Goal: Transaction & Acquisition: Purchase product/service

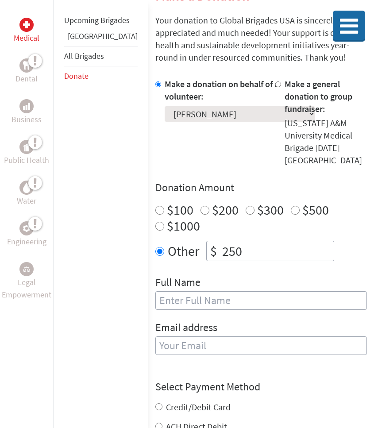
scroll to position [191, 0]
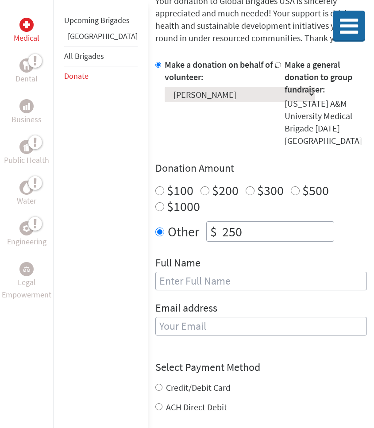
click at [170, 256] on div "Full Name" at bounding box center [260, 278] width 211 height 45
type input "s"
type input "[PERSON_NAME]"
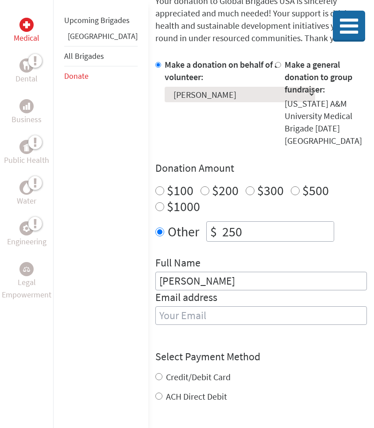
type input "shaunnet1.levesque@famu.edu"
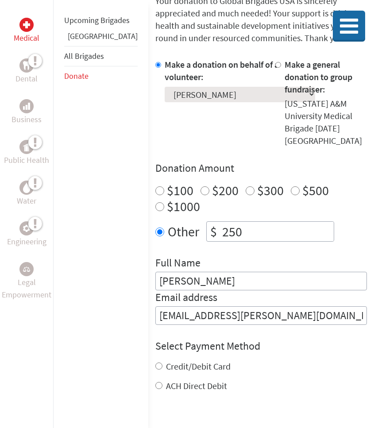
click at [243, 360] on div "Credit/Debit Card" at bounding box center [260, 366] width 211 height 12
click at [166, 361] on label "Credit/Debit Card" at bounding box center [198, 366] width 65 height 11
click at [155, 362] on input "Credit/Debit Card" at bounding box center [158, 365] width 7 height 7
radio input "true"
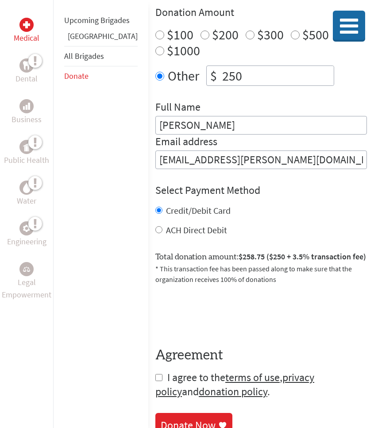
scroll to position [357, 0]
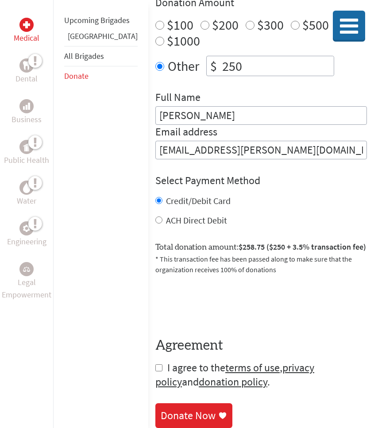
click at [178, 215] on label "ACH Direct Debit" at bounding box center [196, 220] width 61 height 11
click at [162, 216] on input "ACH Direct Debit" at bounding box center [158, 219] width 7 height 7
radio input "true"
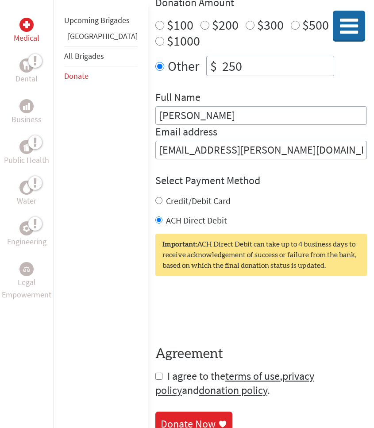
click at [176, 195] on label "Credit/Debit Card" at bounding box center [198, 200] width 65 height 11
click at [162, 197] on input "Credit/Debit Card" at bounding box center [158, 200] width 7 height 7
radio input "true"
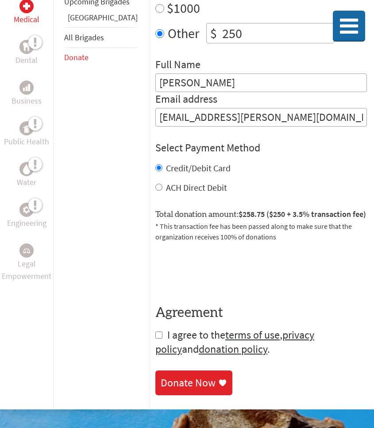
scroll to position [461, 0]
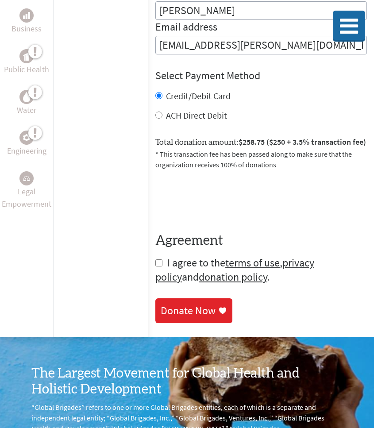
click at [155, 256] on span "I agree to the terms of use , privacy policy and donation policy ." at bounding box center [234, 270] width 159 height 28
click at [155, 259] on input "checkbox" at bounding box center [158, 262] width 7 height 7
checkbox input "true"
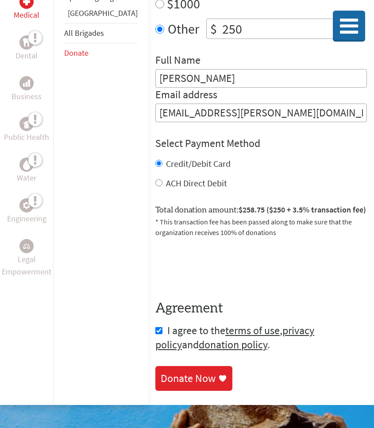
scroll to position [396, 0]
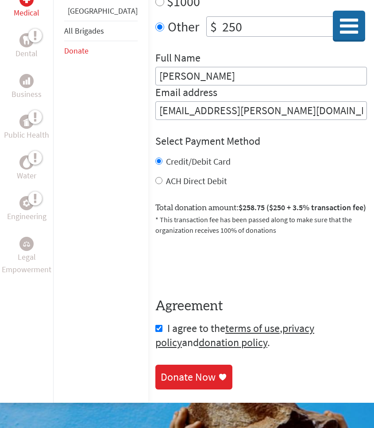
click at [161, 370] on div "Donate Now" at bounding box center [188, 377] width 55 height 14
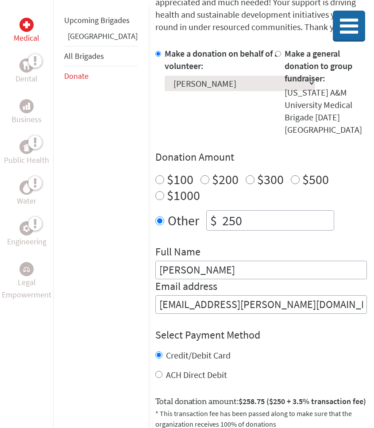
scroll to position [292, 0]
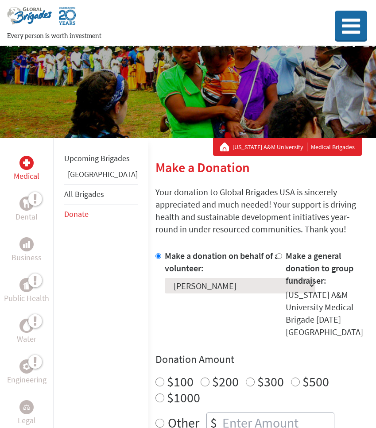
click at [32, 165] on div at bounding box center [26, 163] width 14 height 14
